Goal: Task Accomplishment & Management: Manage account settings

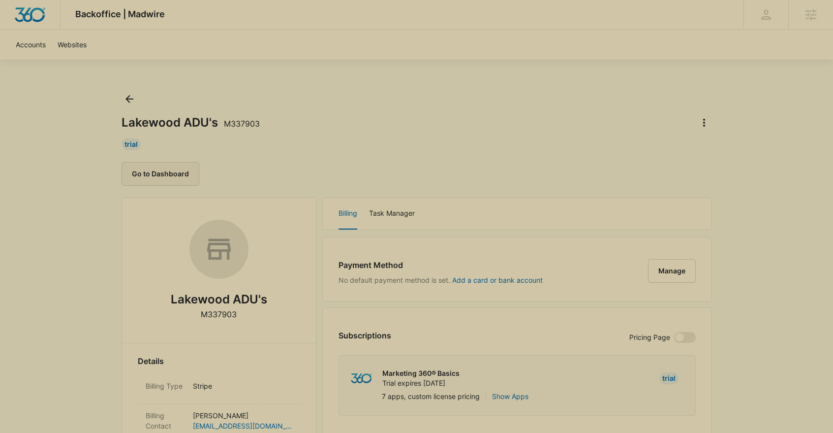
click at [172, 176] on button "Go to Dashboard" at bounding box center [161, 174] width 78 height 24
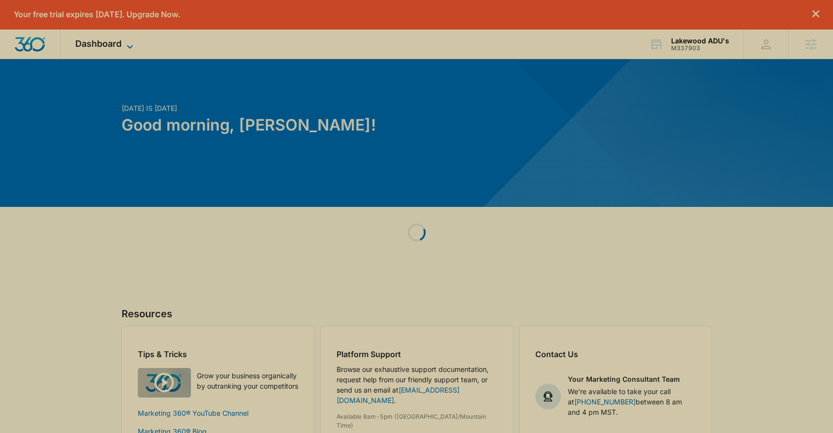
click at [98, 48] on span "Dashboard" at bounding box center [98, 43] width 46 height 10
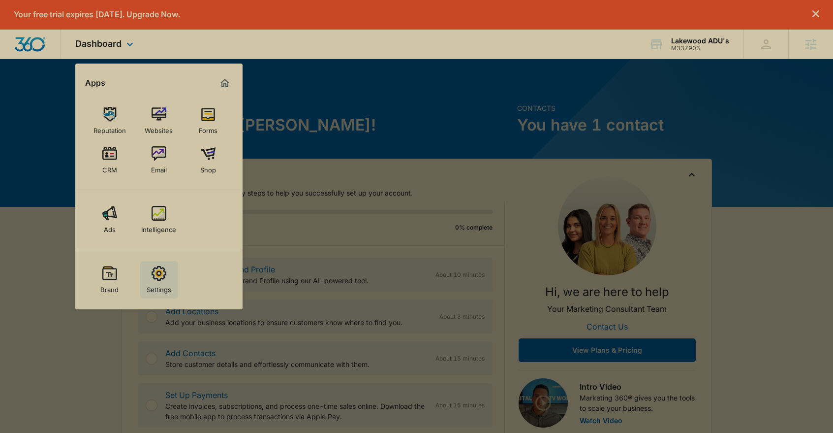
click at [162, 288] on div "Settings" at bounding box center [159, 287] width 25 height 13
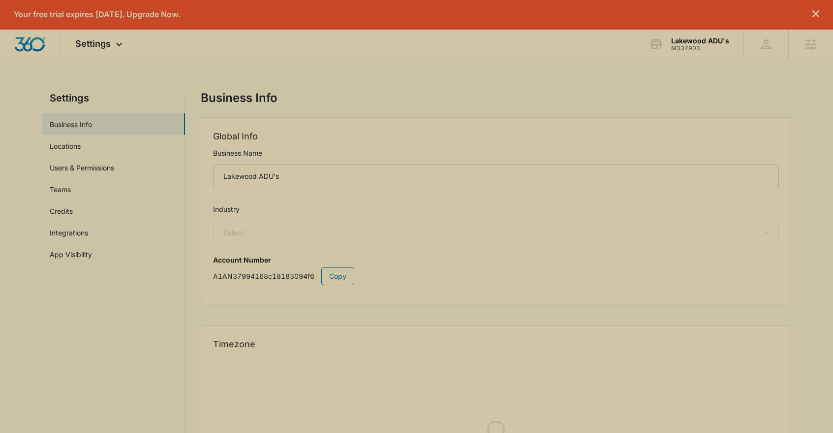
select select "4"
select select "US"
select select "America/Denver"
click at [89, 168] on link "Users & Permissions" at bounding box center [82, 167] width 64 height 10
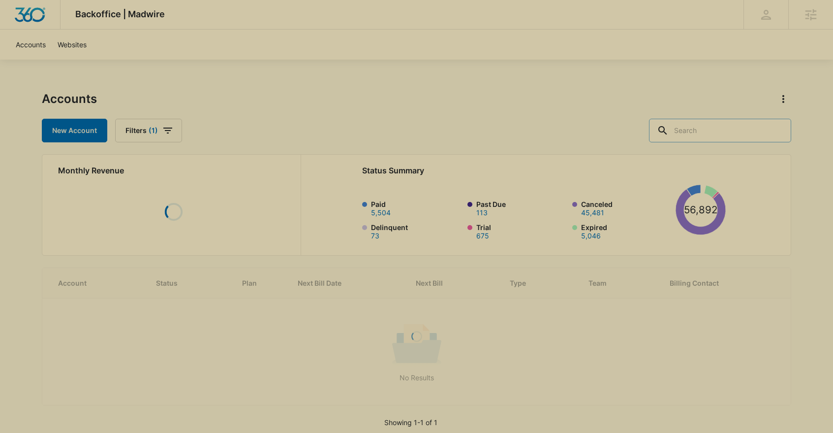
paste input "Yousef AbuGafra"
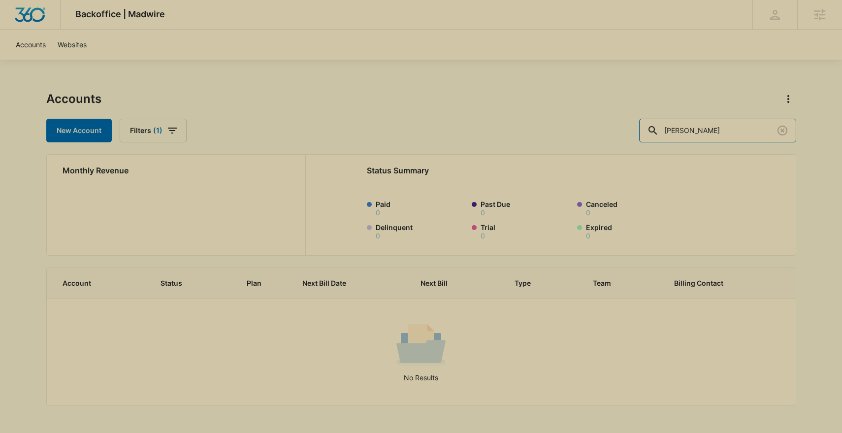
drag, startPoint x: 761, startPoint y: 127, endPoint x: 650, endPoint y: 123, distance: 111.8
click at [650, 123] on div "New Account Filters (1) Yousef AbuGafra" at bounding box center [421, 131] width 750 height 24
type input "pro management"
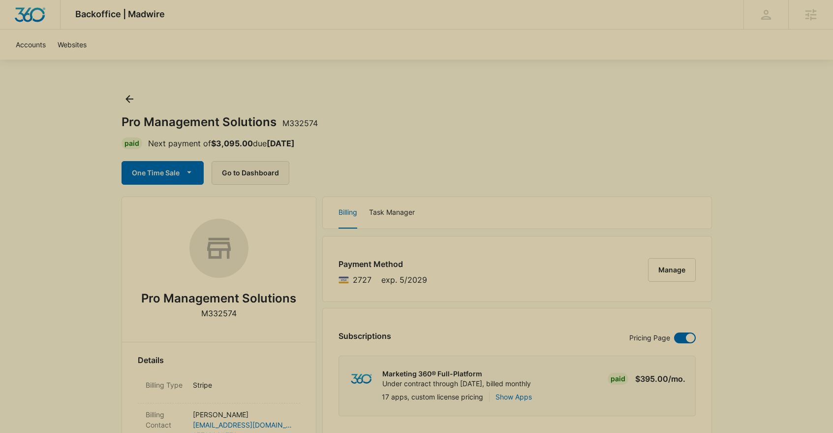
click at [236, 172] on button "Go to Dashboard" at bounding box center [251, 173] width 78 height 24
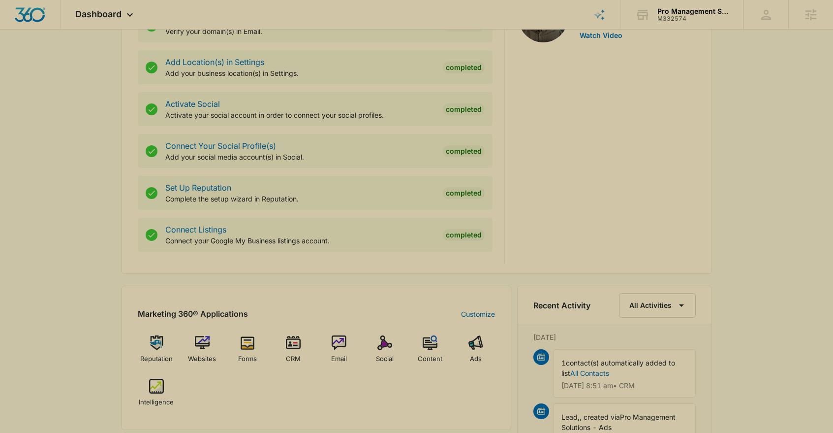
scroll to position [457, 0]
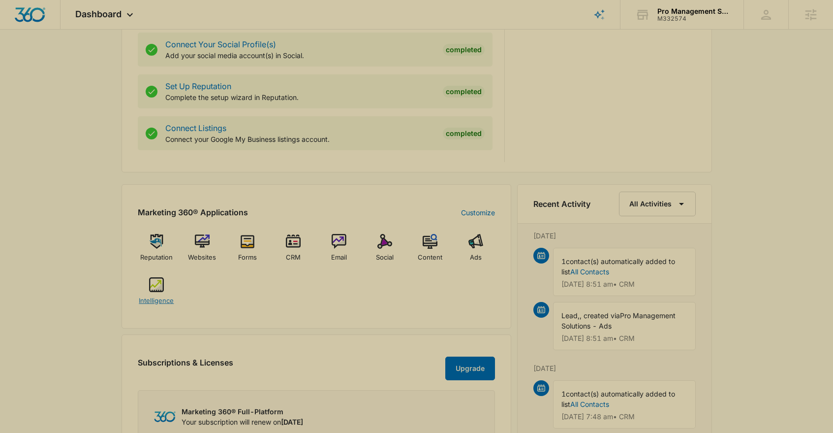
click at [160, 287] on img at bounding box center [156, 284] width 15 height 15
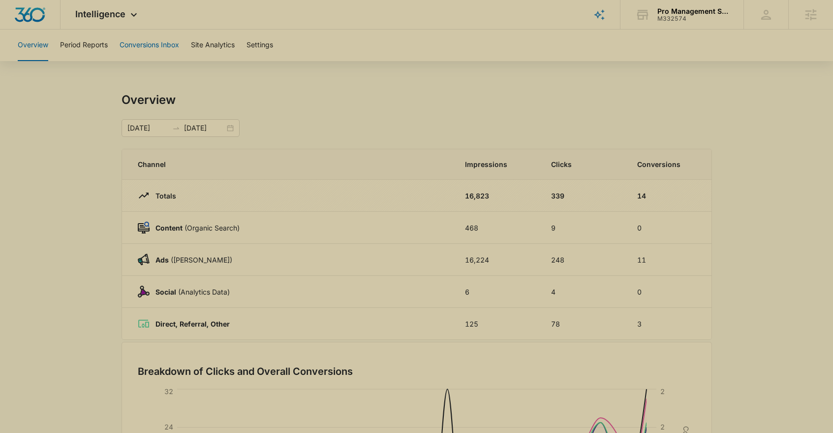
click at [142, 45] on button "Conversions Inbox" at bounding box center [150, 45] width 60 height 31
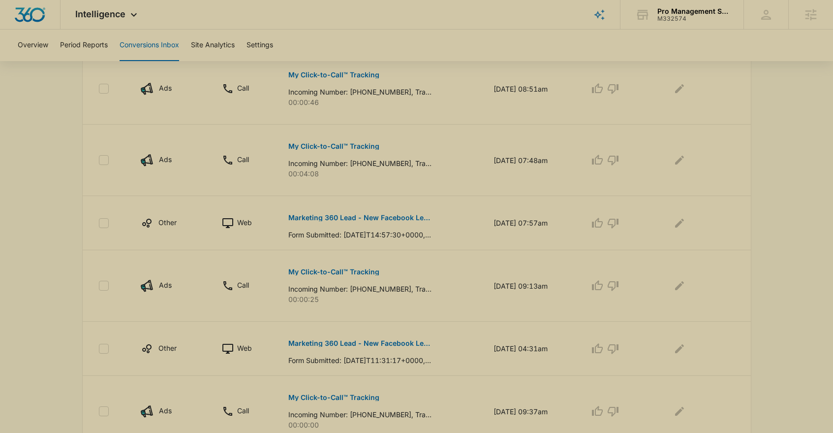
scroll to position [279, 0]
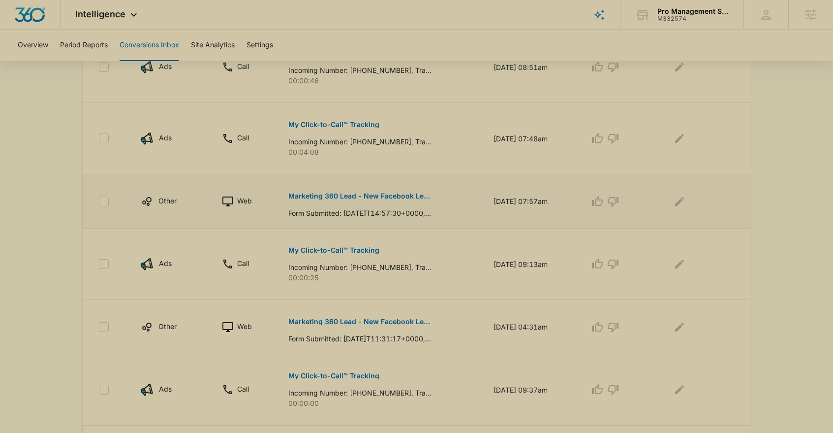
click at [341, 198] on p "Marketing 360 Lead - New Facebook Lead" at bounding box center [359, 195] width 143 height 7
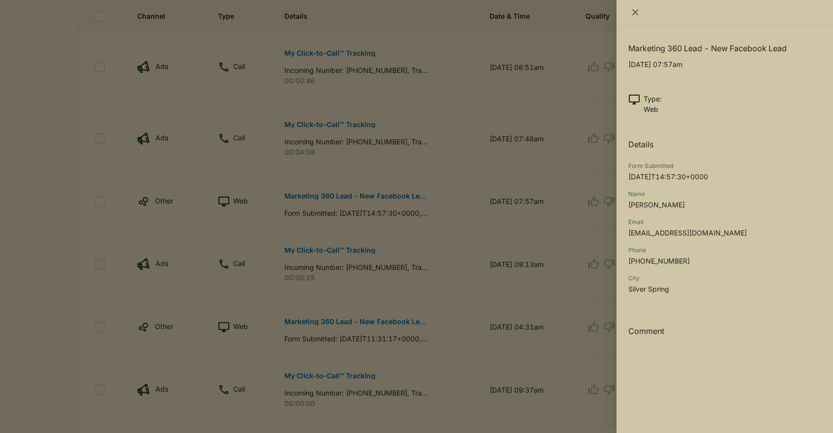
click at [637, 11] on icon "close" at bounding box center [635, 12] width 8 height 8
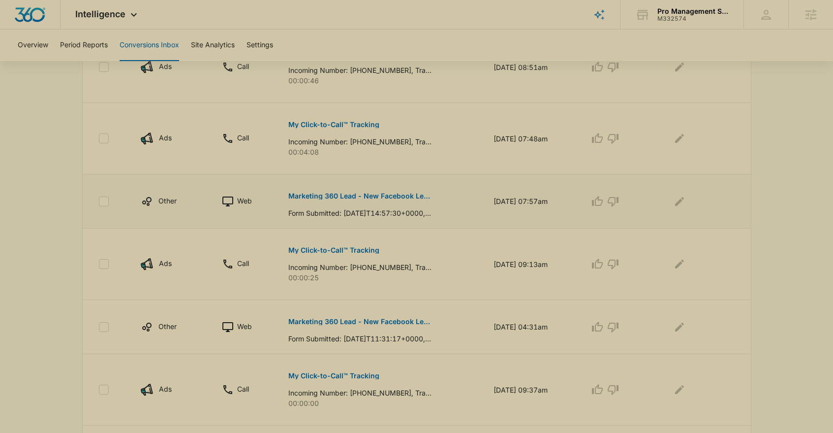
scroll to position [87, 0]
